Goal: Use online tool/utility: Utilize a website feature to perform a specific function

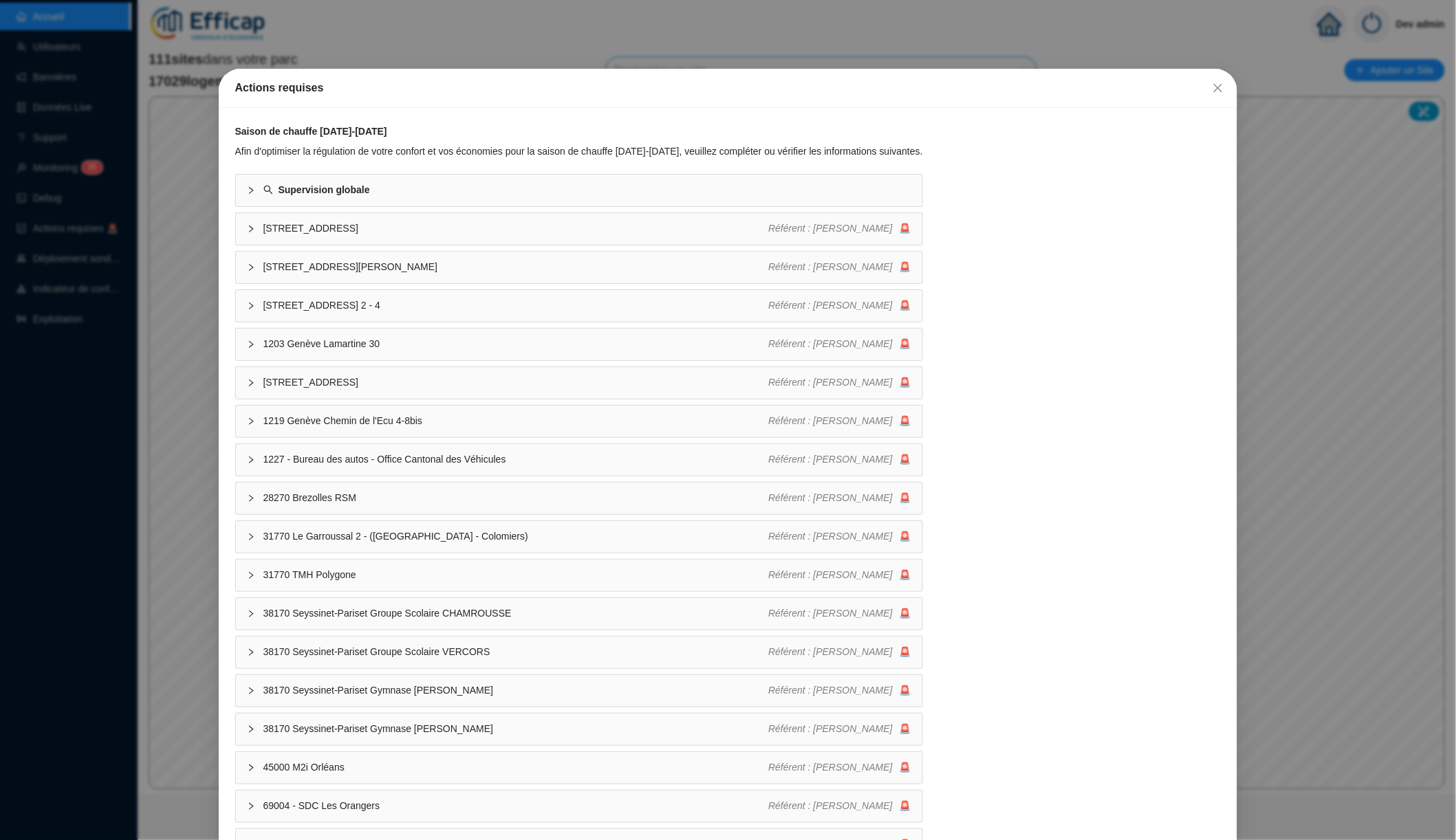
click at [574, 64] on div "Actions requises Saison de chauffe [DATE]-[DATE] Afin d'optimiser la régulation…" at bounding box center [728, 420] width 1456 height 840
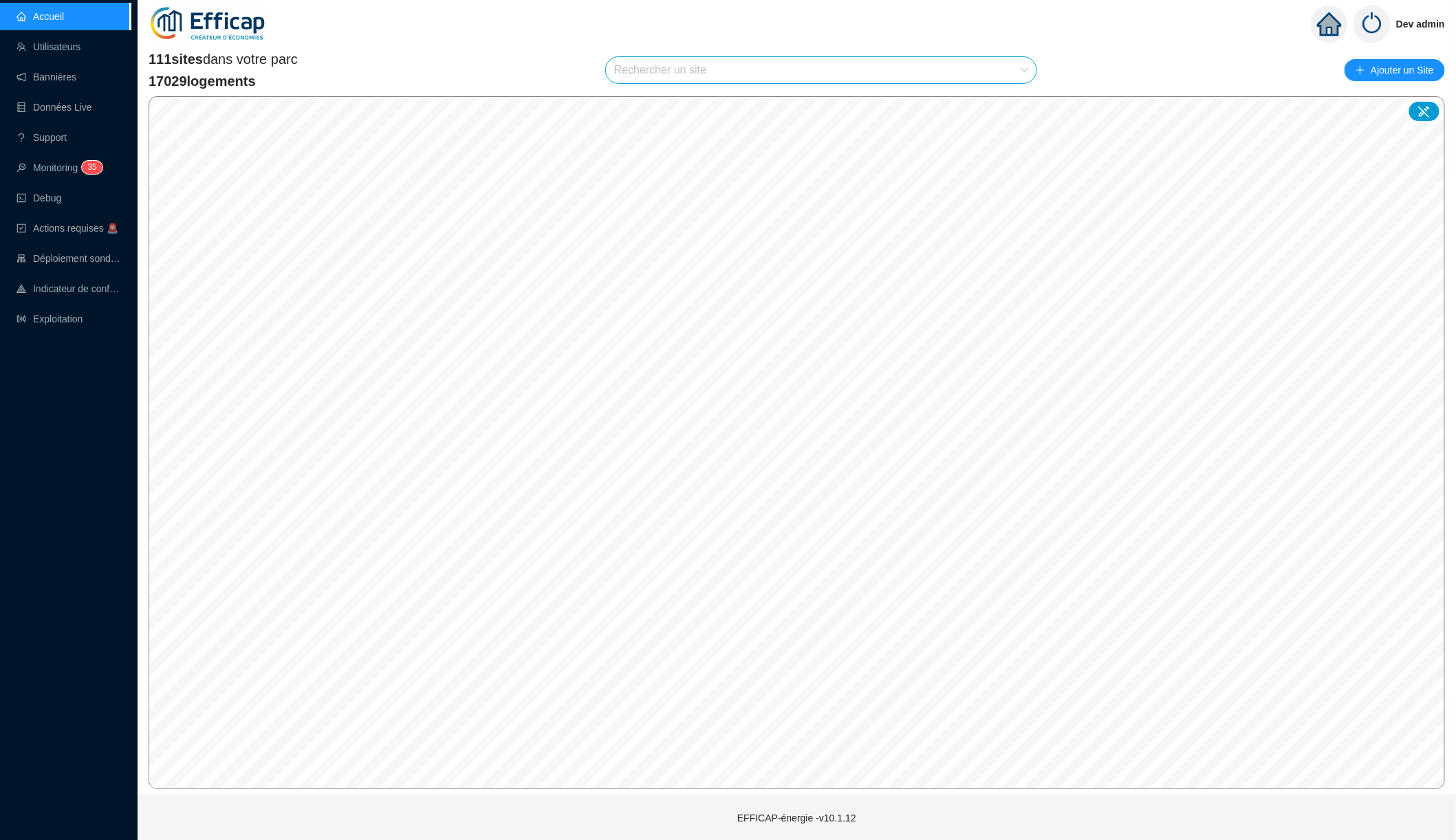
click at [687, 67] on input "search" at bounding box center [815, 70] width 402 height 26
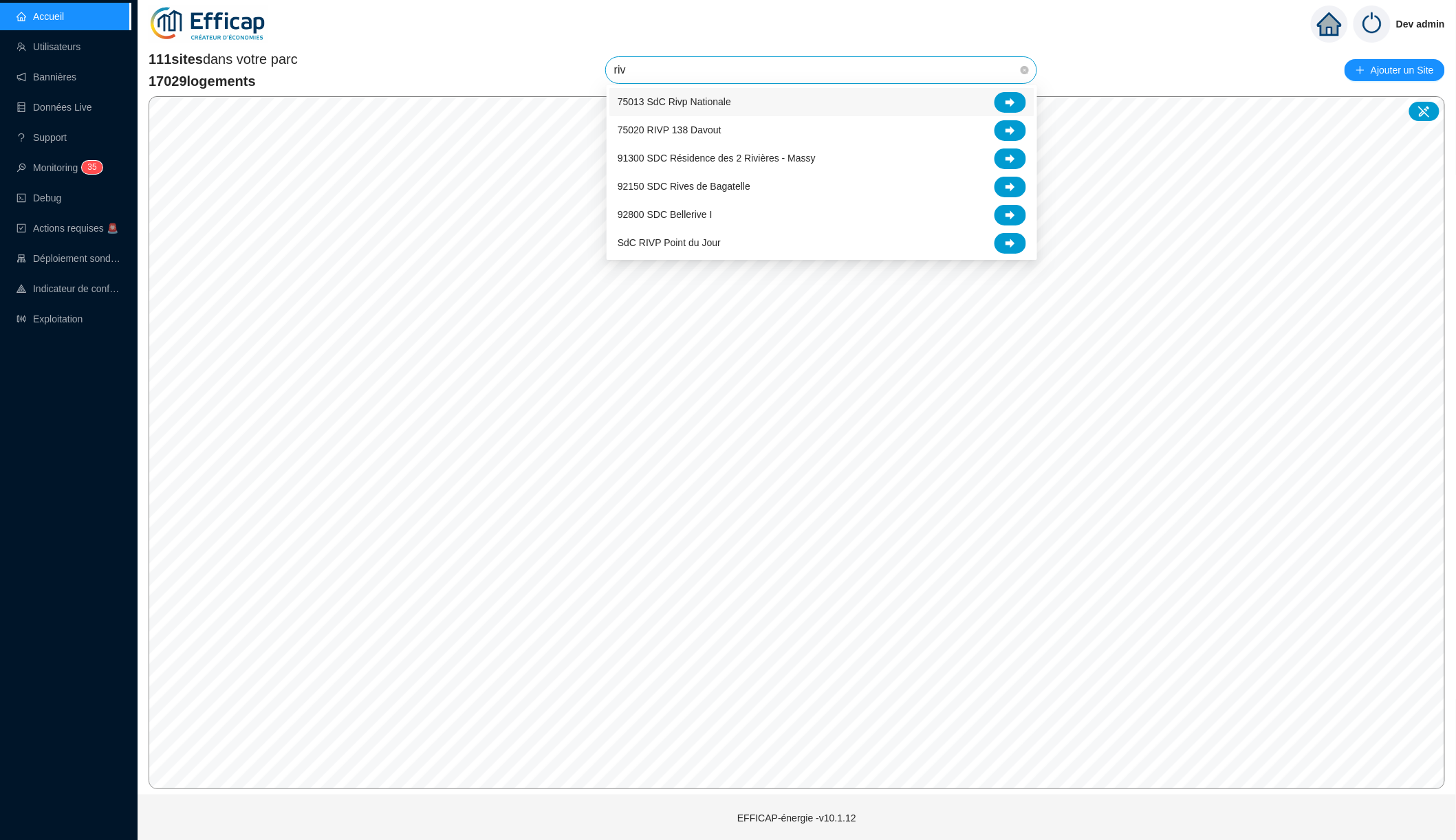
type input "rive"
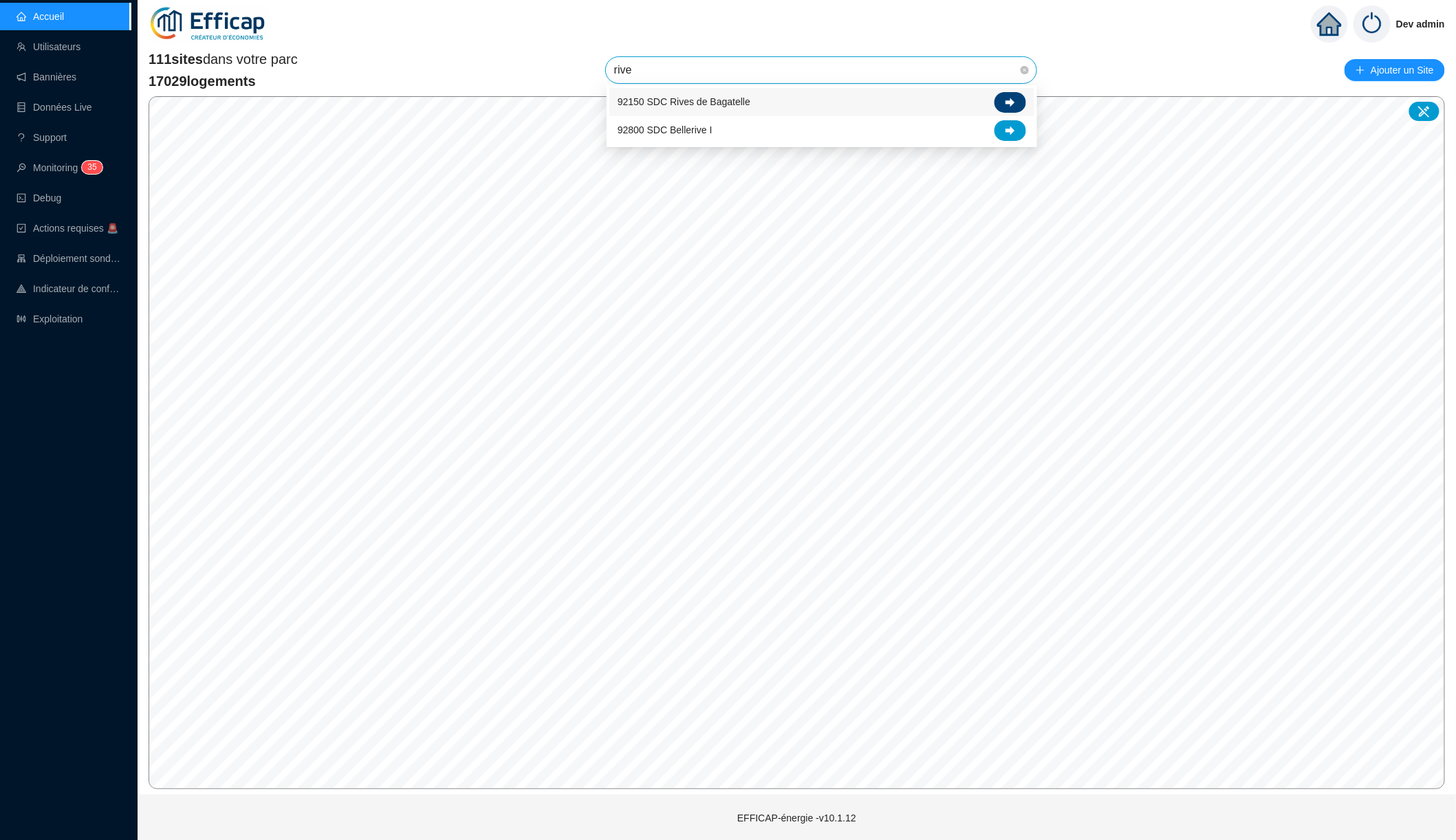
click at [1002, 99] on div at bounding box center [1010, 103] width 32 height 21
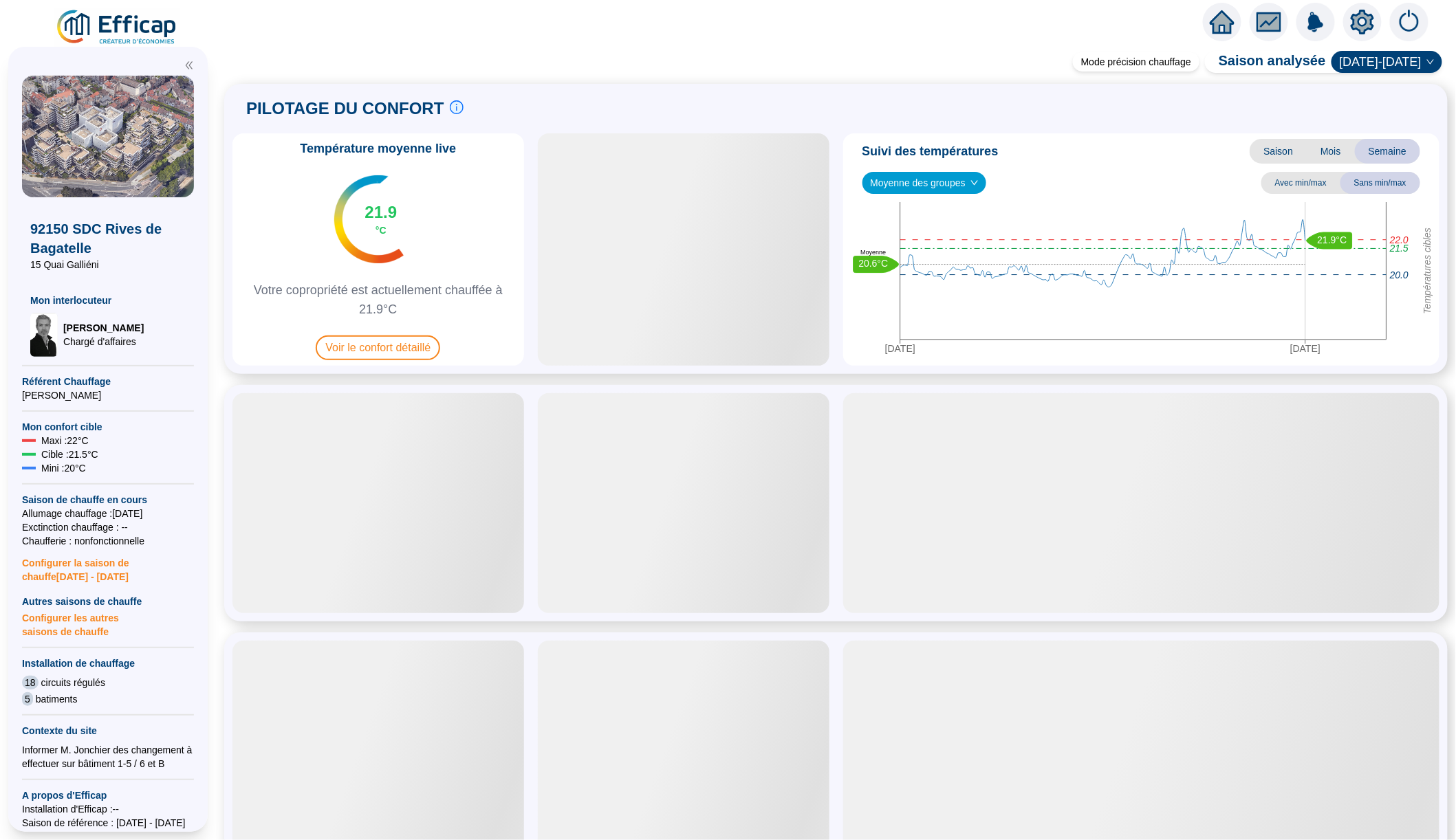
click at [1269, 26] on icon "fund" at bounding box center [1268, 22] width 21 height 15
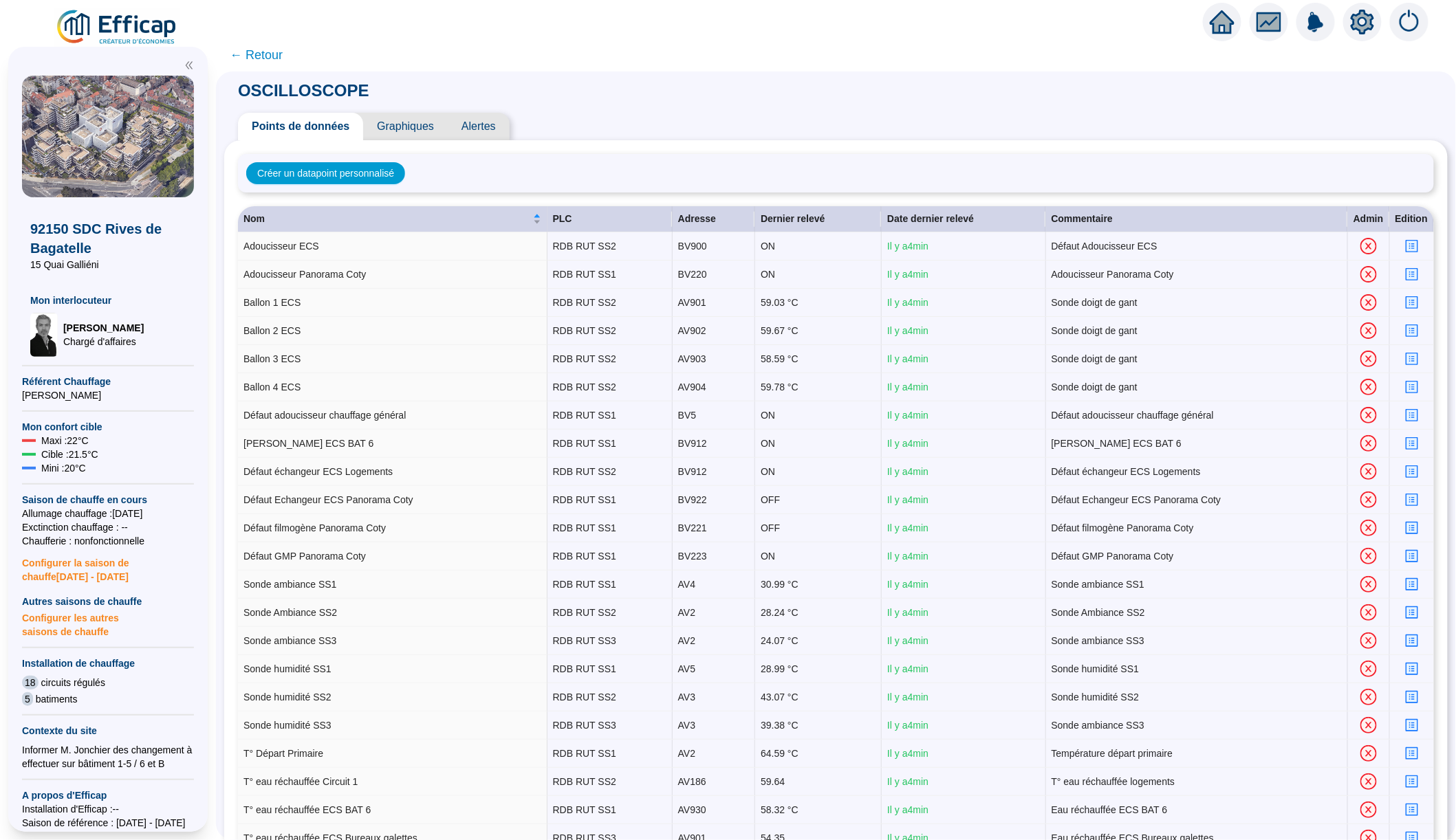
click at [408, 132] on span "Graphiques" at bounding box center [405, 126] width 84 height 27
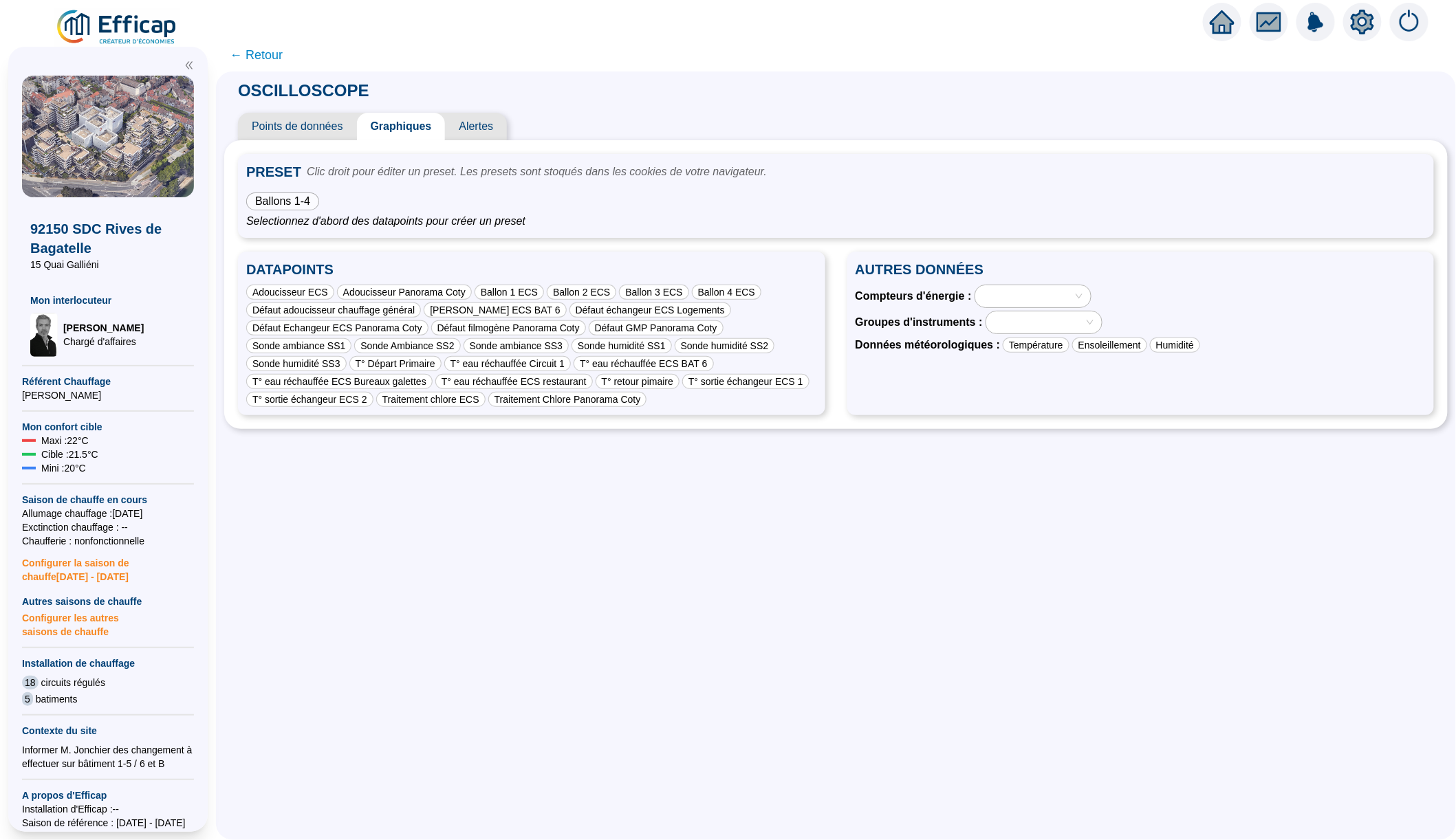
click at [305, 198] on span "Ballons 1-4" at bounding box center [282, 200] width 55 height 12
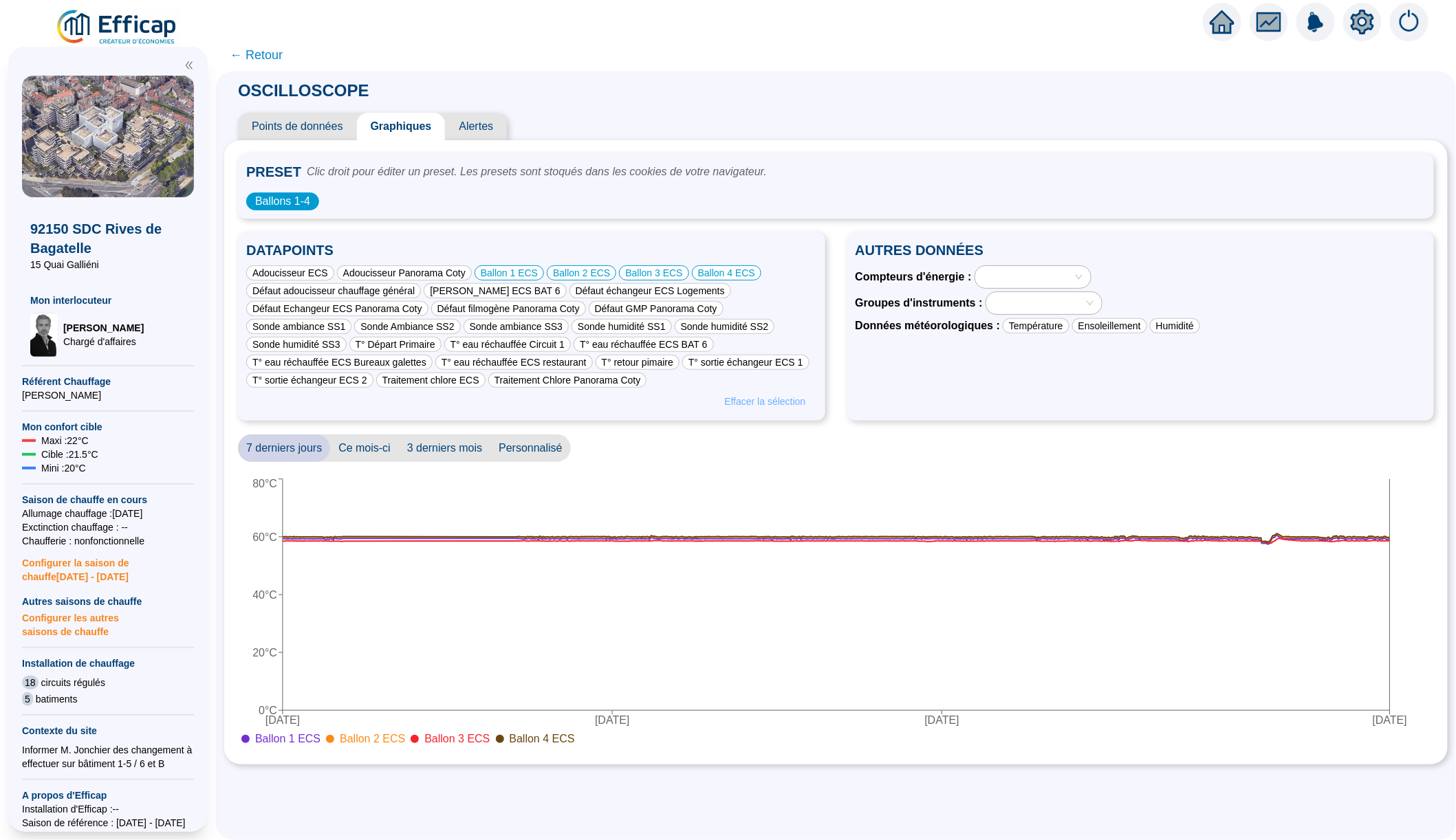
click at [771, 402] on span "Effacer la sélection" at bounding box center [764, 402] width 81 height 15
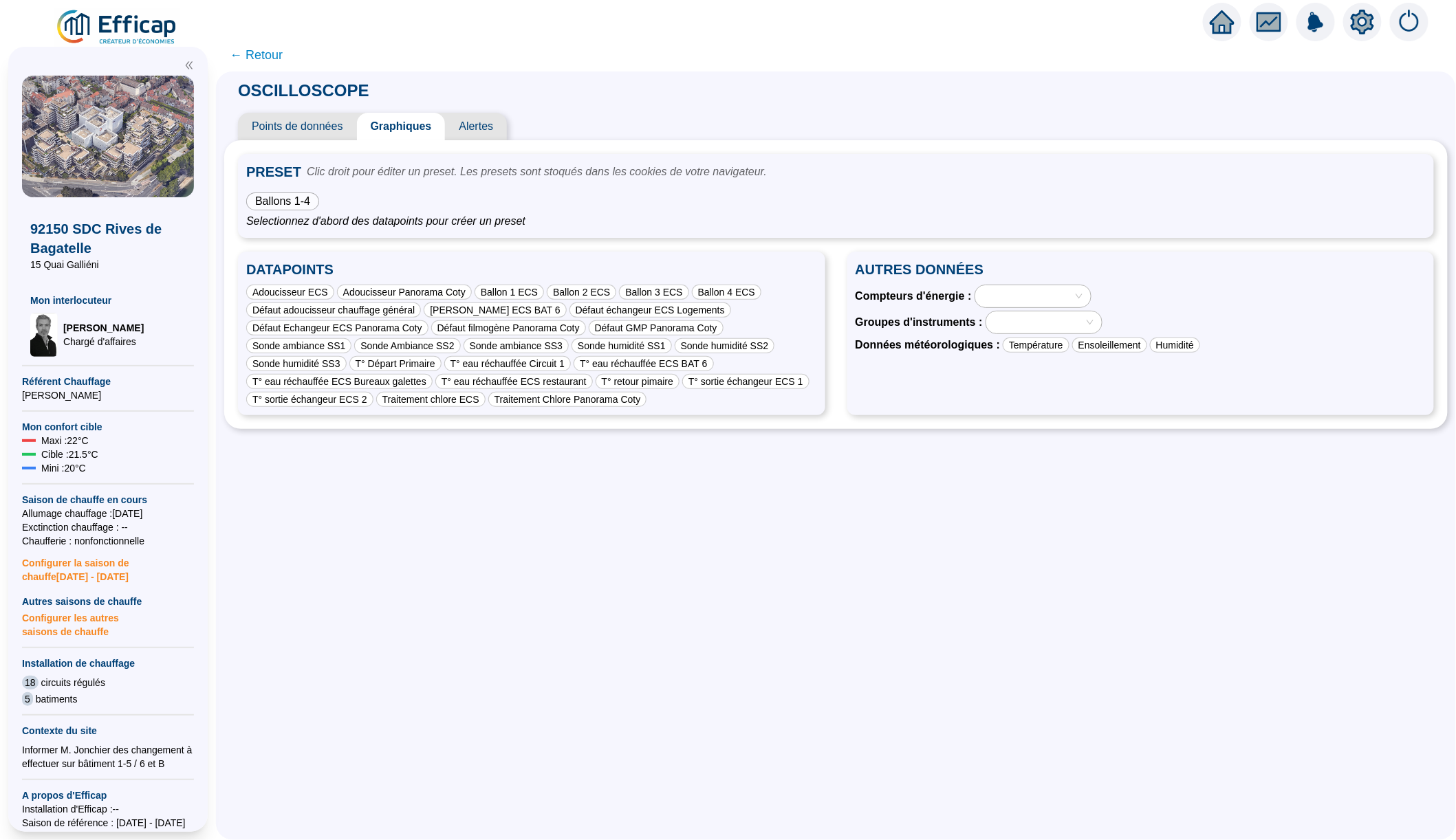
click at [588, 352] on div "Adoucisseur ECS Adoucisseur Panorama [PERSON_NAME] 1 ECS Ballon 2 ECS Ballon 3 …" at bounding box center [531, 346] width 571 height 122
click at [608, 361] on div "T° eau réchauffée ECS BAT 6" at bounding box center [643, 364] width 140 height 15
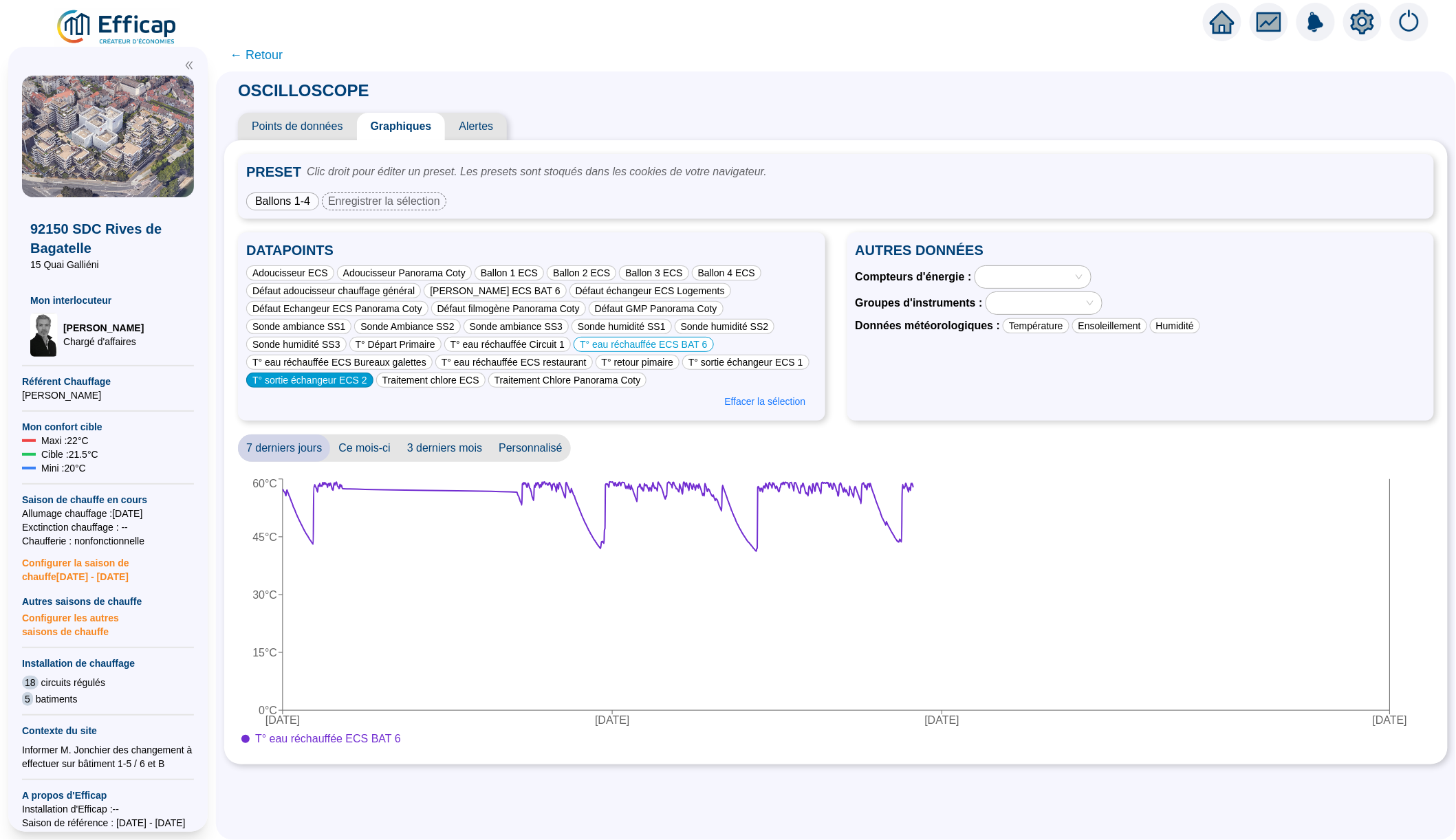
click at [374, 379] on div "T° sortie échangeur ECS 2" at bounding box center [309, 380] width 127 height 15
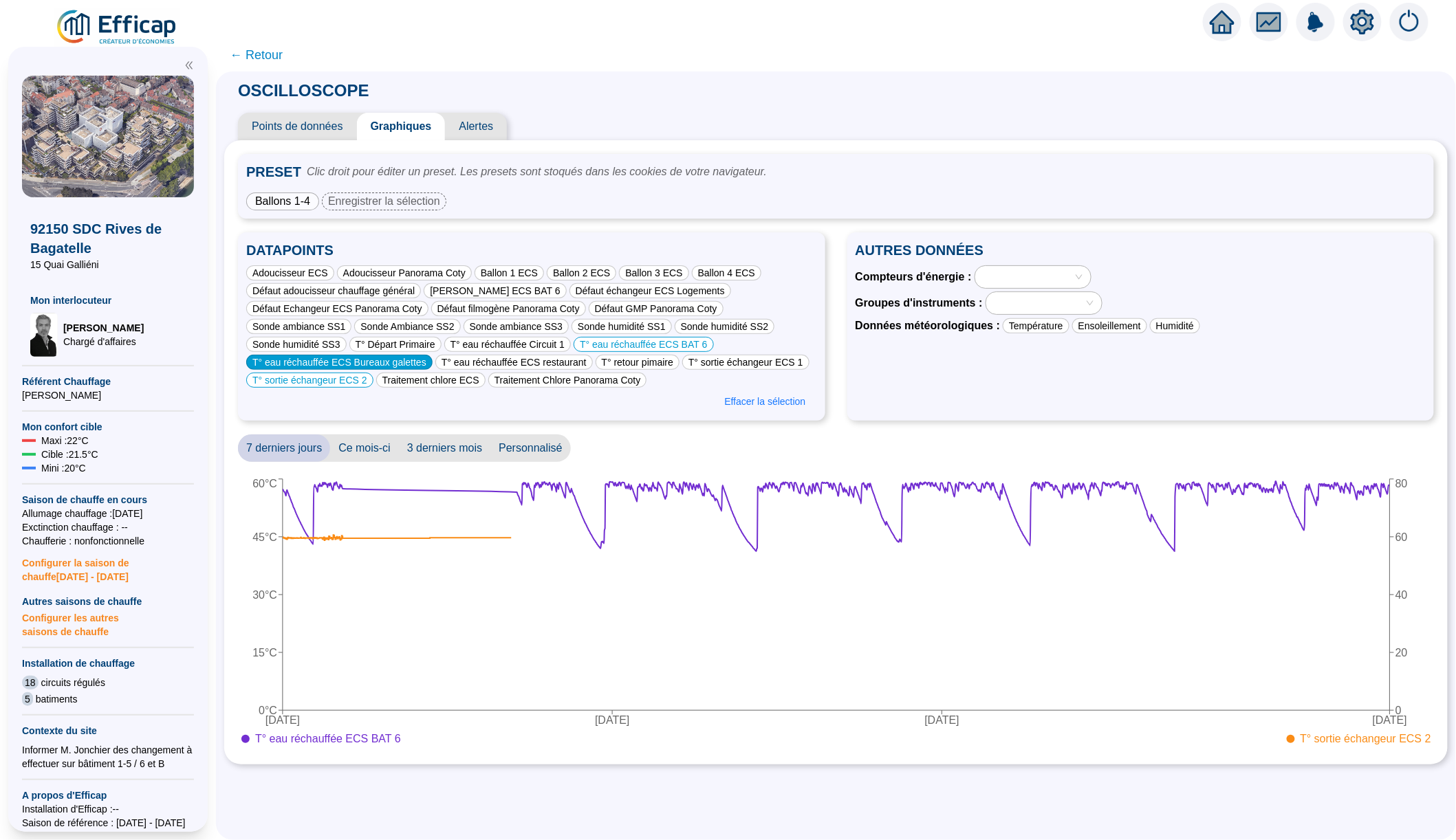
click at [421, 363] on div "T° eau réchauffée ECS Bureaux galettes" at bounding box center [338, 362] width 186 height 15
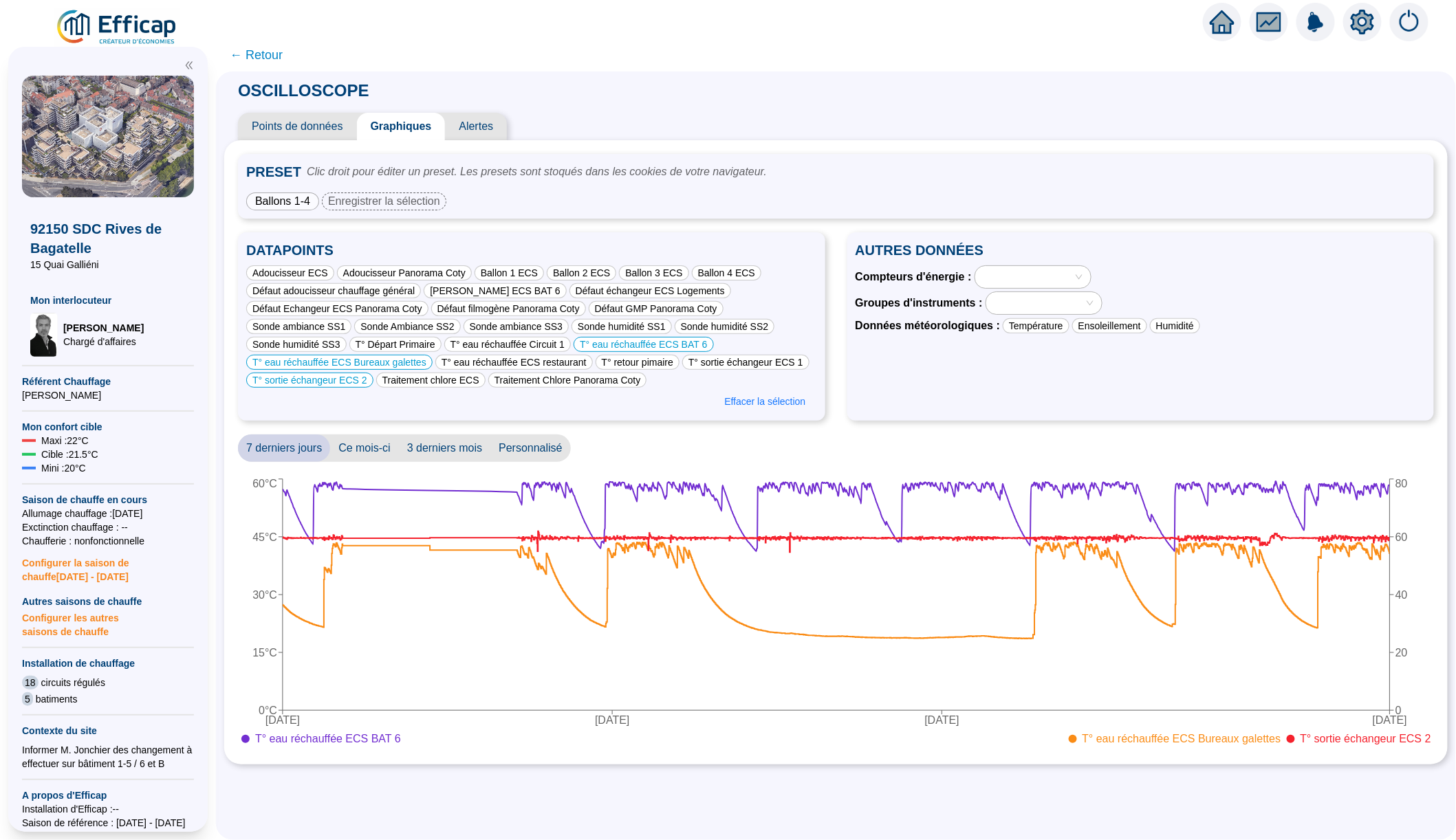
click at [471, 122] on span "Alertes" at bounding box center [475, 126] width 62 height 27
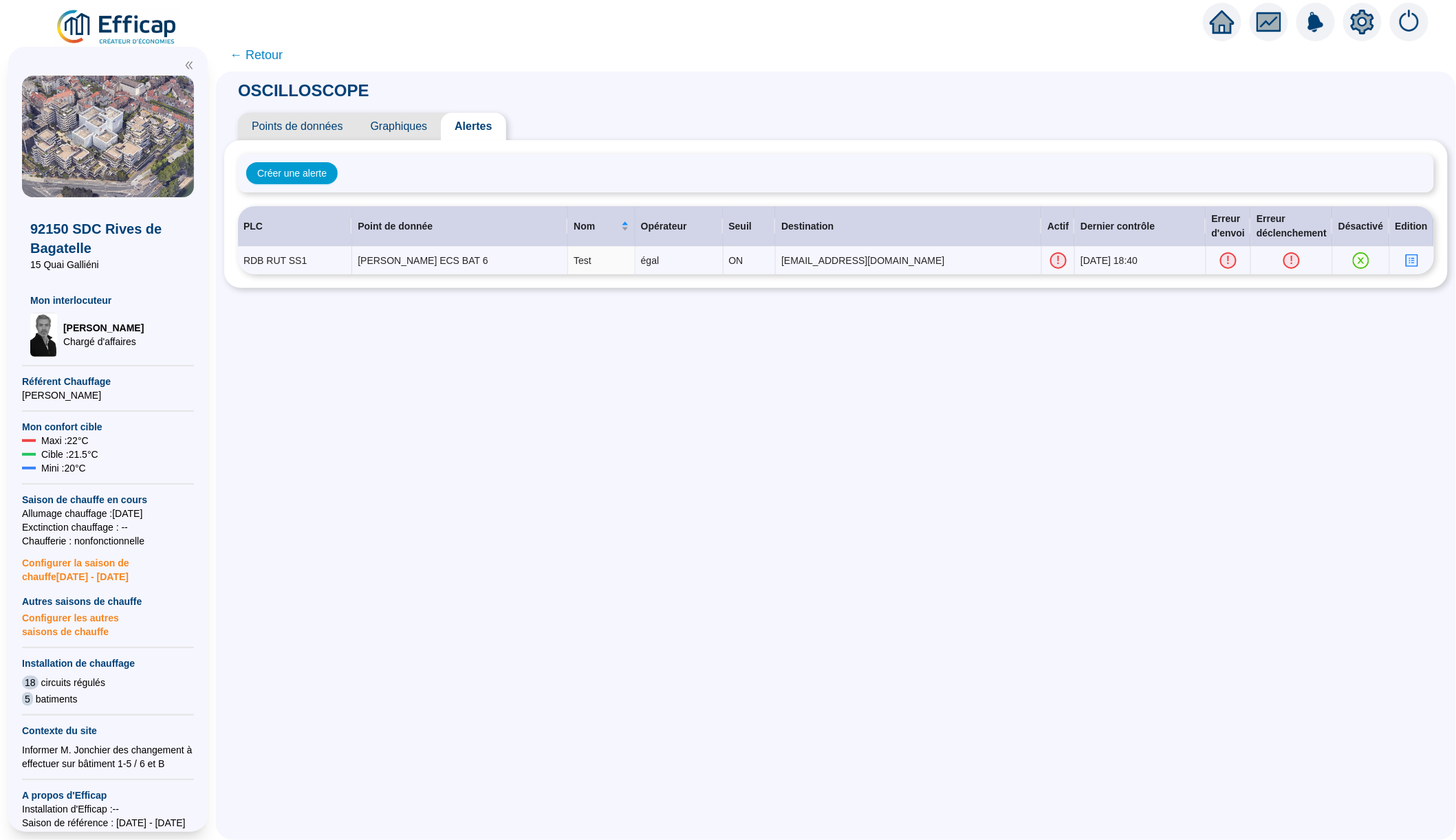
click at [409, 127] on span "Graphiques" at bounding box center [398, 126] width 84 height 27
